Goal: Communication & Community: Answer question/provide support

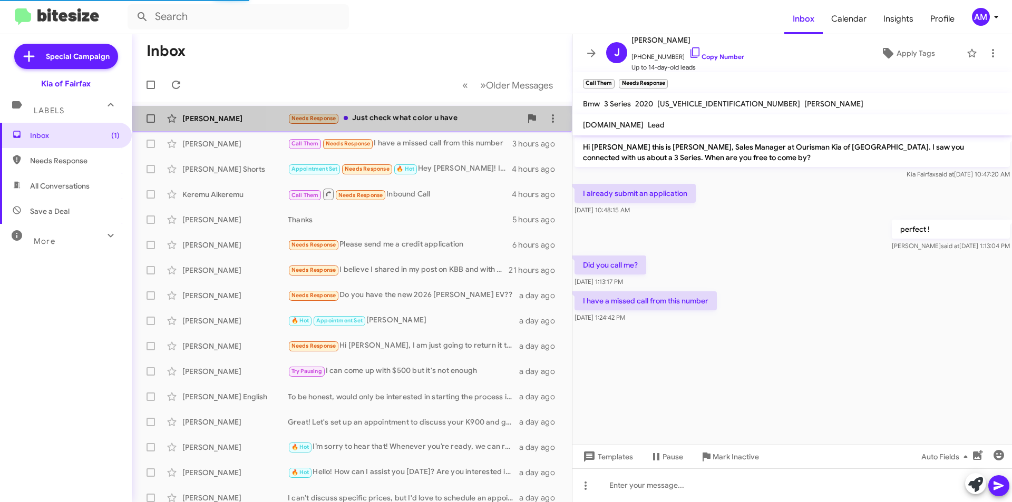
click at [425, 112] on div "Rashindra Malla Needs Response Just check what color u have 6 minutes ago" at bounding box center [351, 118] width 423 height 21
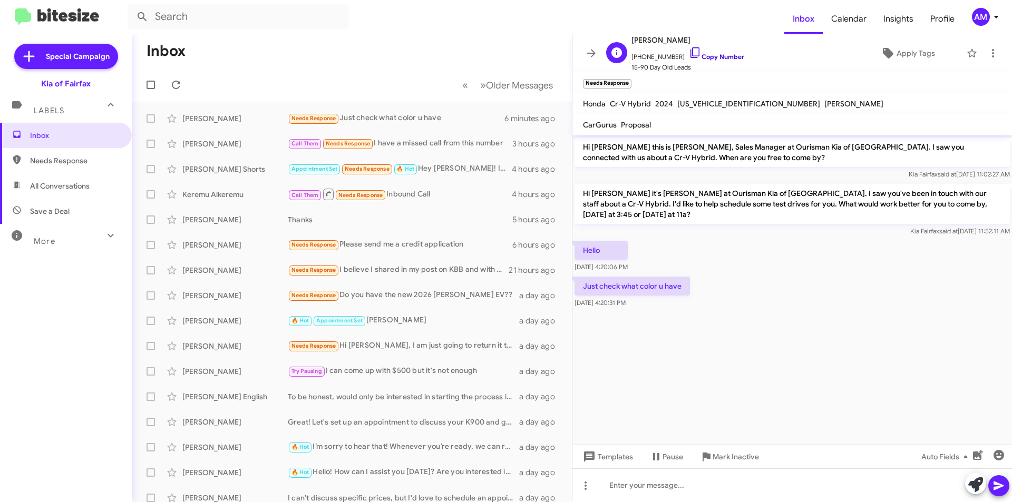
click at [708, 57] on link "Copy Number" at bounding box center [716, 57] width 55 height 8
